Goal: Task Accomplishment & Management: Manage account settings

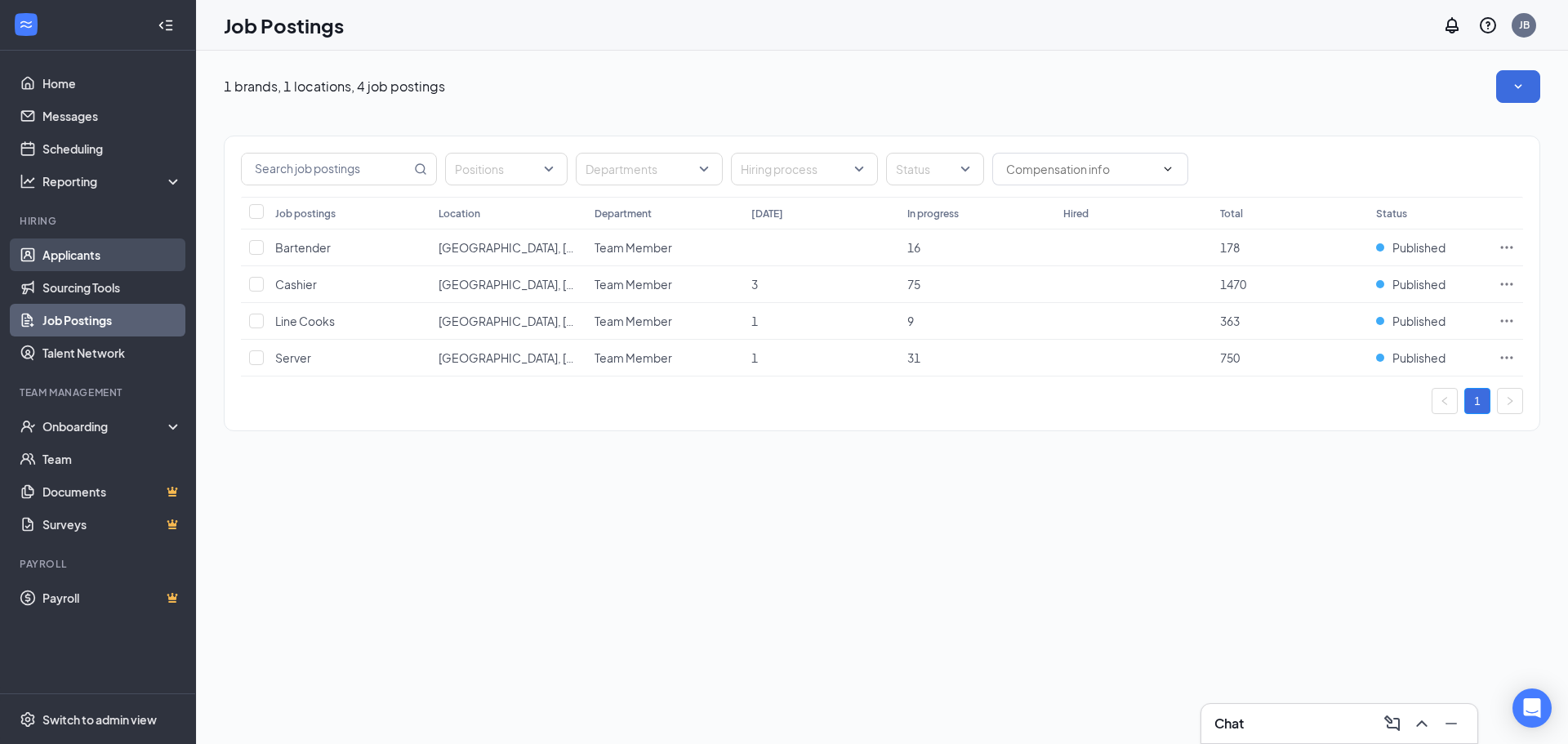
click at [93, 253] on link "Applicants" at bounding box center [112, 254] width 140 height 32
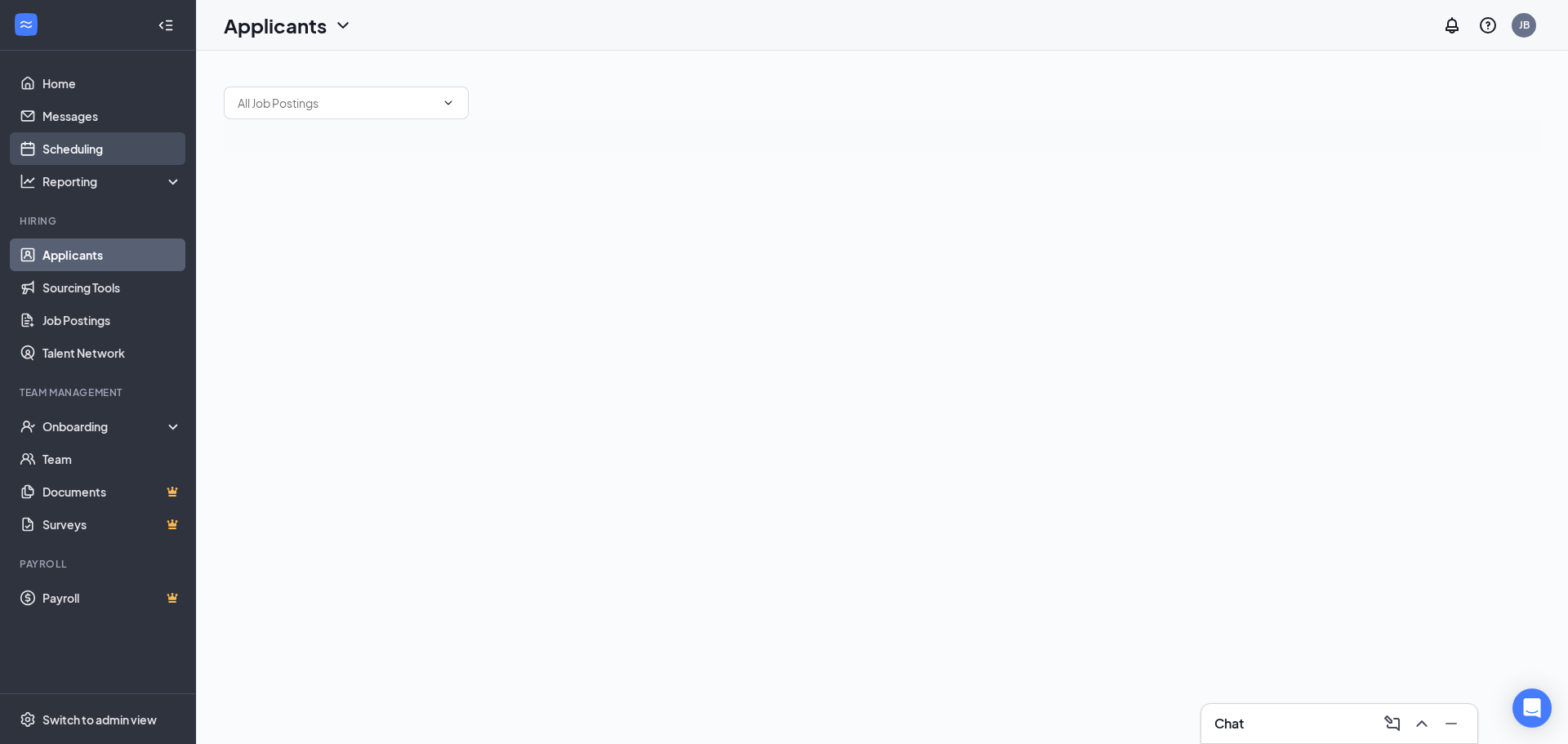
click at [94, 161] on link "Scheduling" at bounding box center [112, 149] width 140 height 32
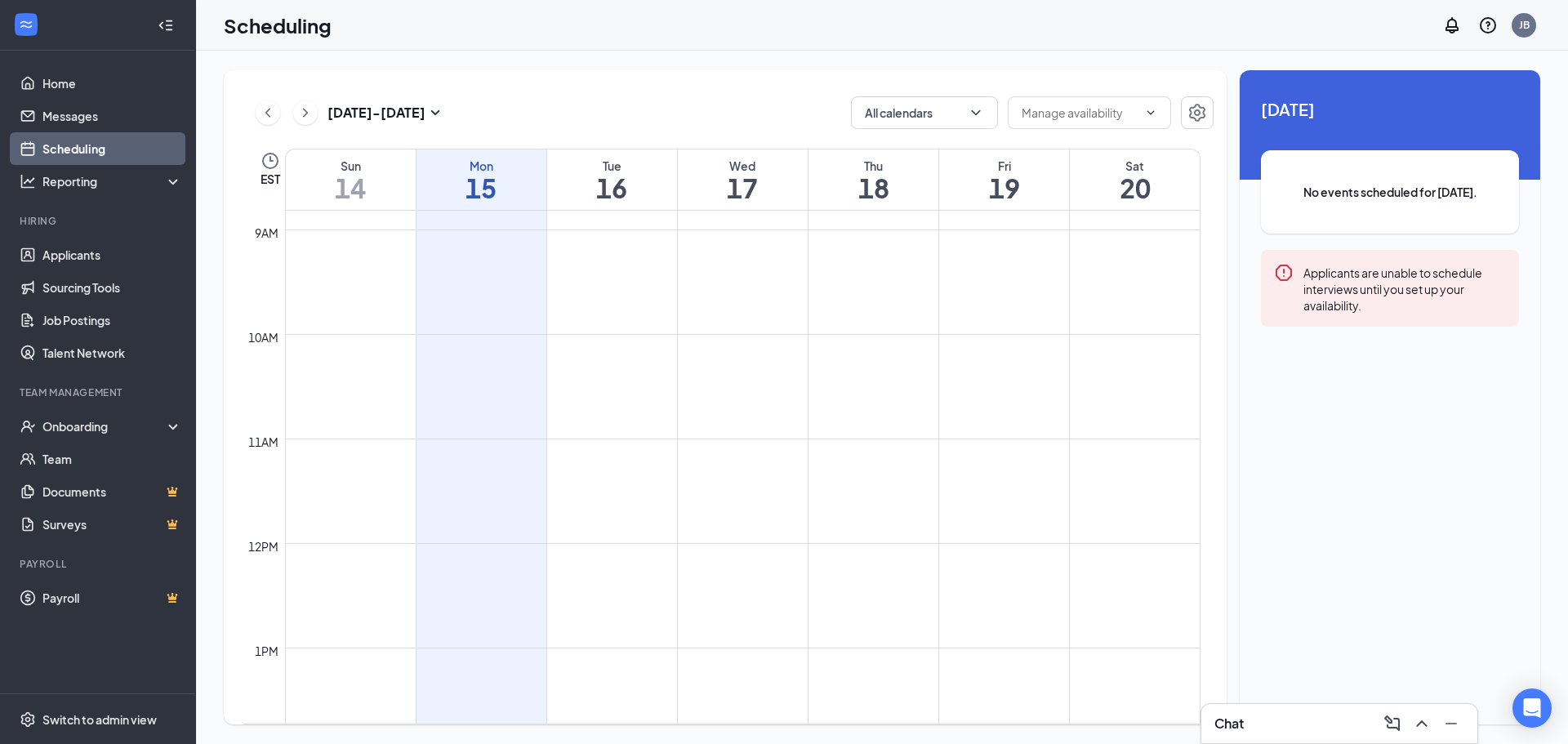
scroll to position [1211, 0]
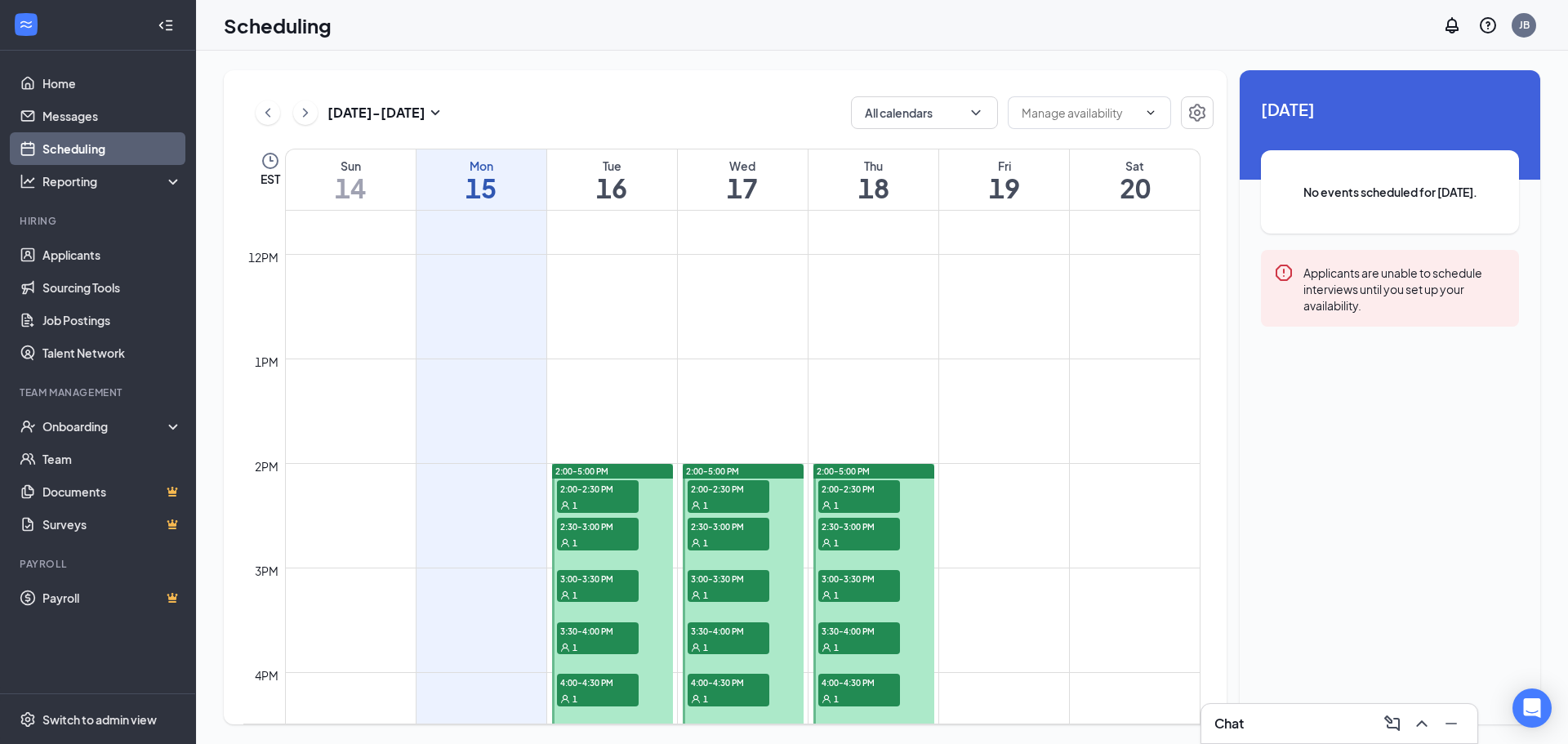
click at [631, 505] on div "1" at bounding box center [598, 504] width 82 height 16
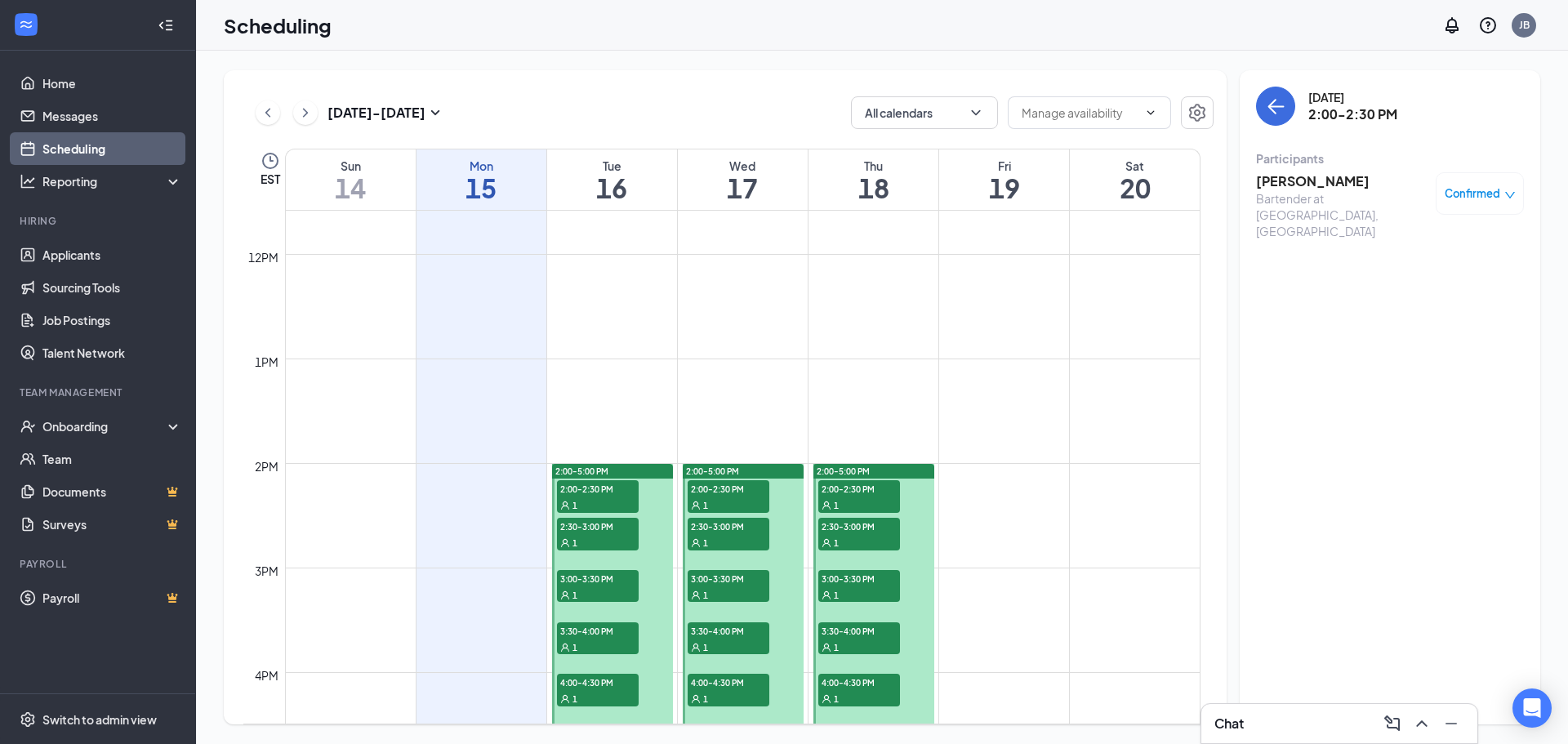
click at [623, 528] on span "2:30-3:00 PM" at bounding box center [598, 525] width 82 height 16
click at [620, 579] on span "3:00-3:30 PM" at bounding box center [598, 577] width 82 height 16
drag, startPoint x: 619, startPoint y: 609, endPoint x: 621, endPoint y: 622, distance: 13.2
click at [619, 613] on div at bounding box center [612, 620] width 121 height 312
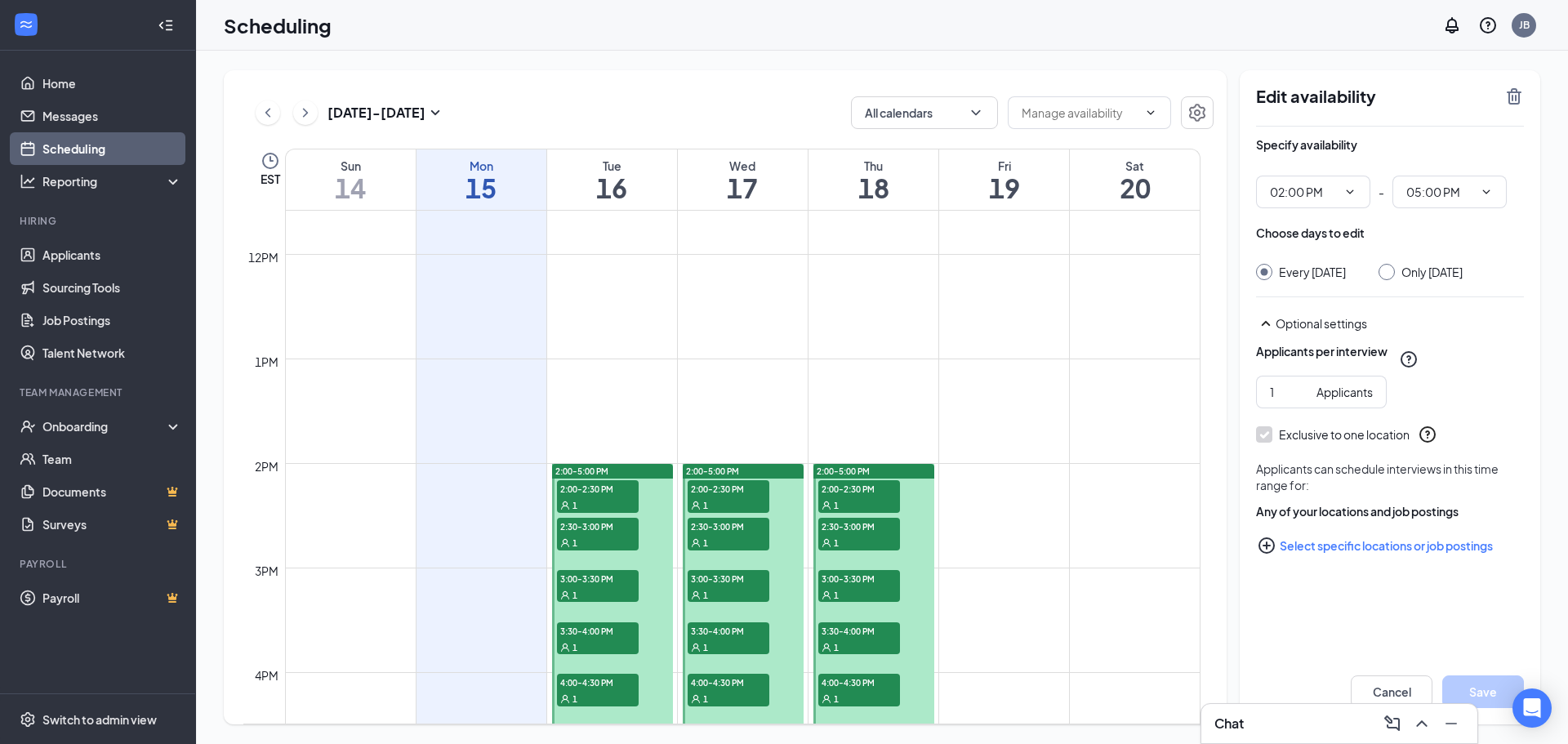
click at [621, 622] on span "3:30-4:00 PM" at bounding box center [598, 630] width 82 height 16
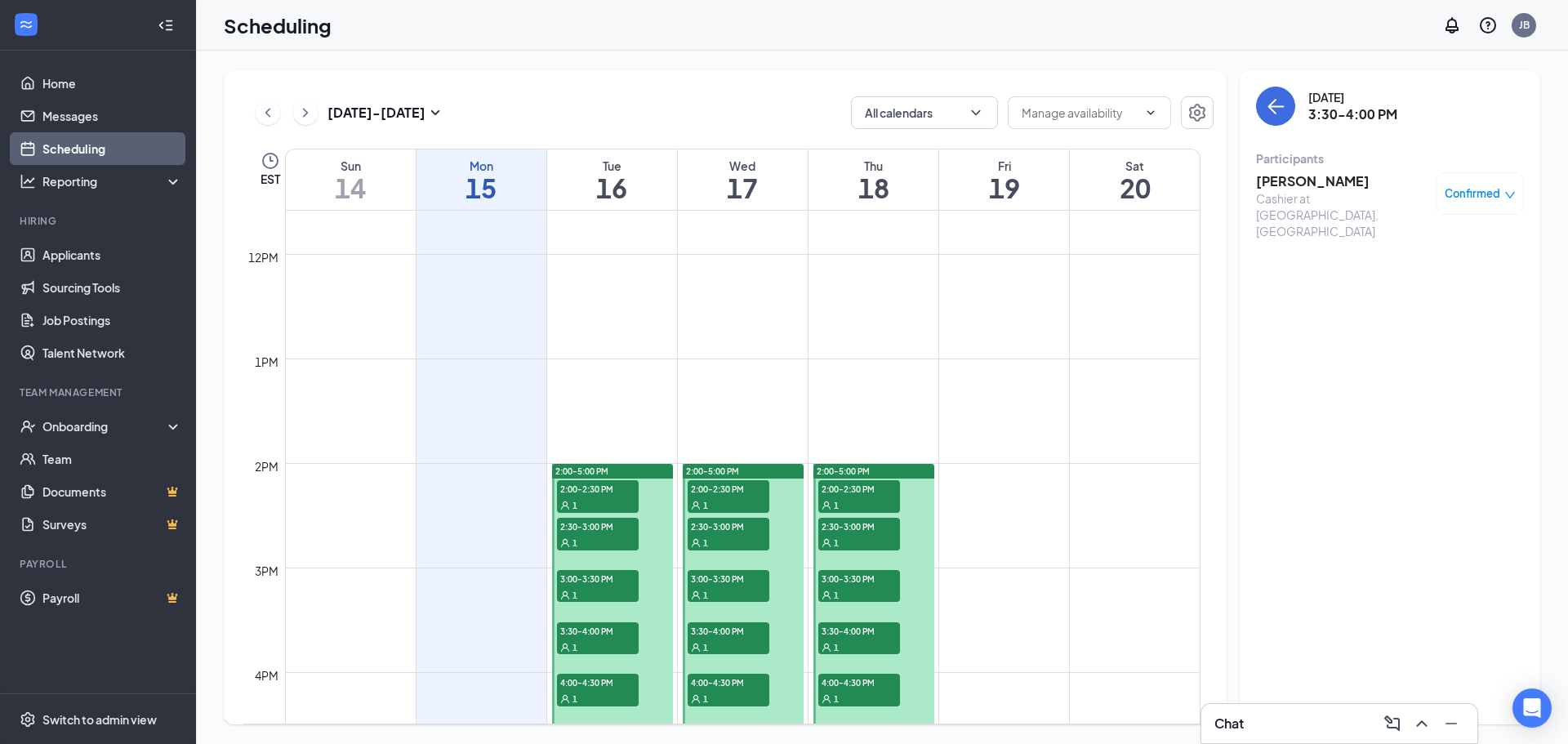
click at [614, 685] on span "4:00-4:30 PM" at bounding box center [598, 681] width 82 height 16
click at [604, 652] on div "1" at bounding box center [598, 646] width 82 height 16
click at [598, 631] on span "3:30-4:00 PM" at bounding box center [598, 630] width 82 height 16
click at [593, 593] on div "1" at bounding box center [598, 593] width 82 height 16
